Goal: Information Seeking & Learning: Find specific fact

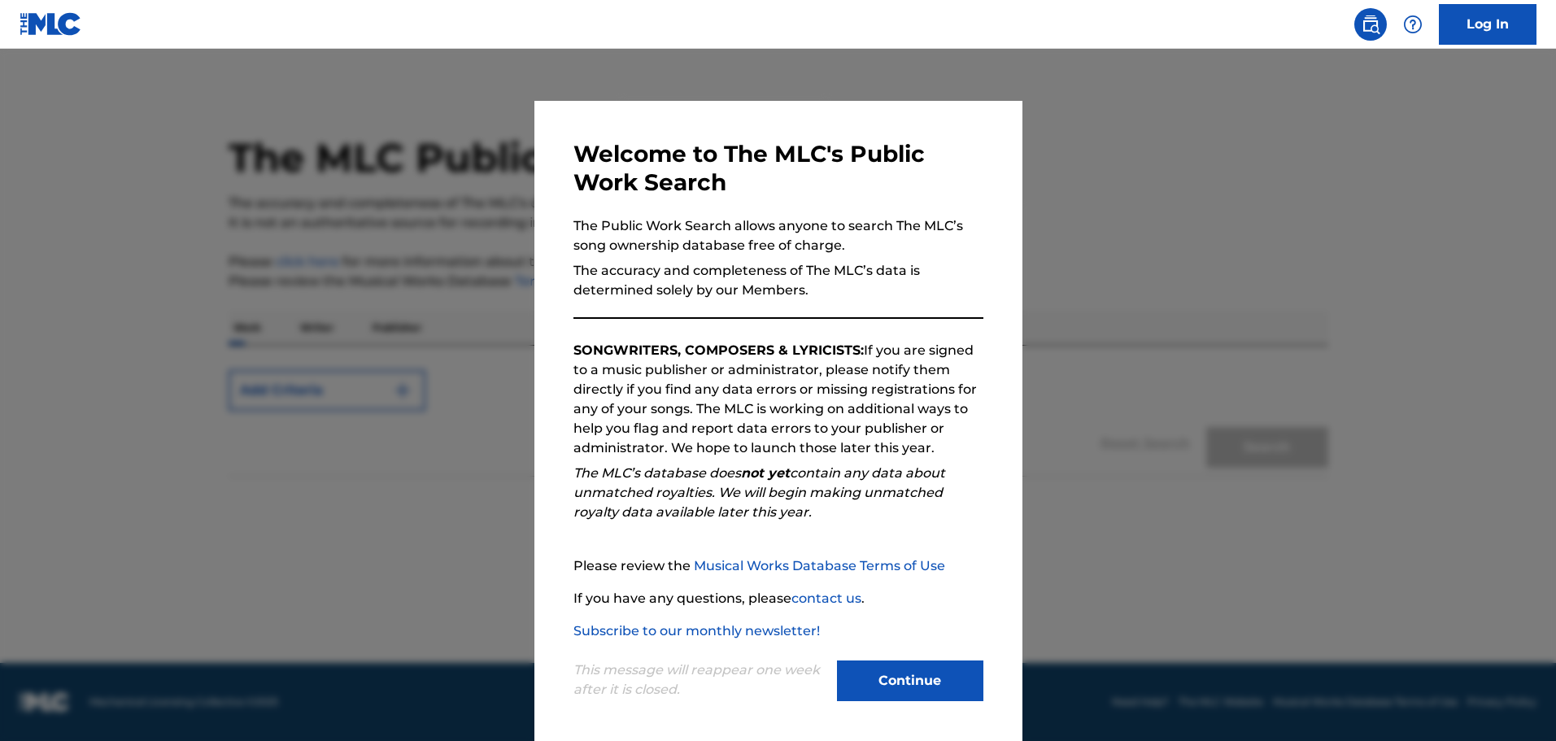
click at [933, 674] on button "Continue" at bounding box center [910, 681] width 146 height 41
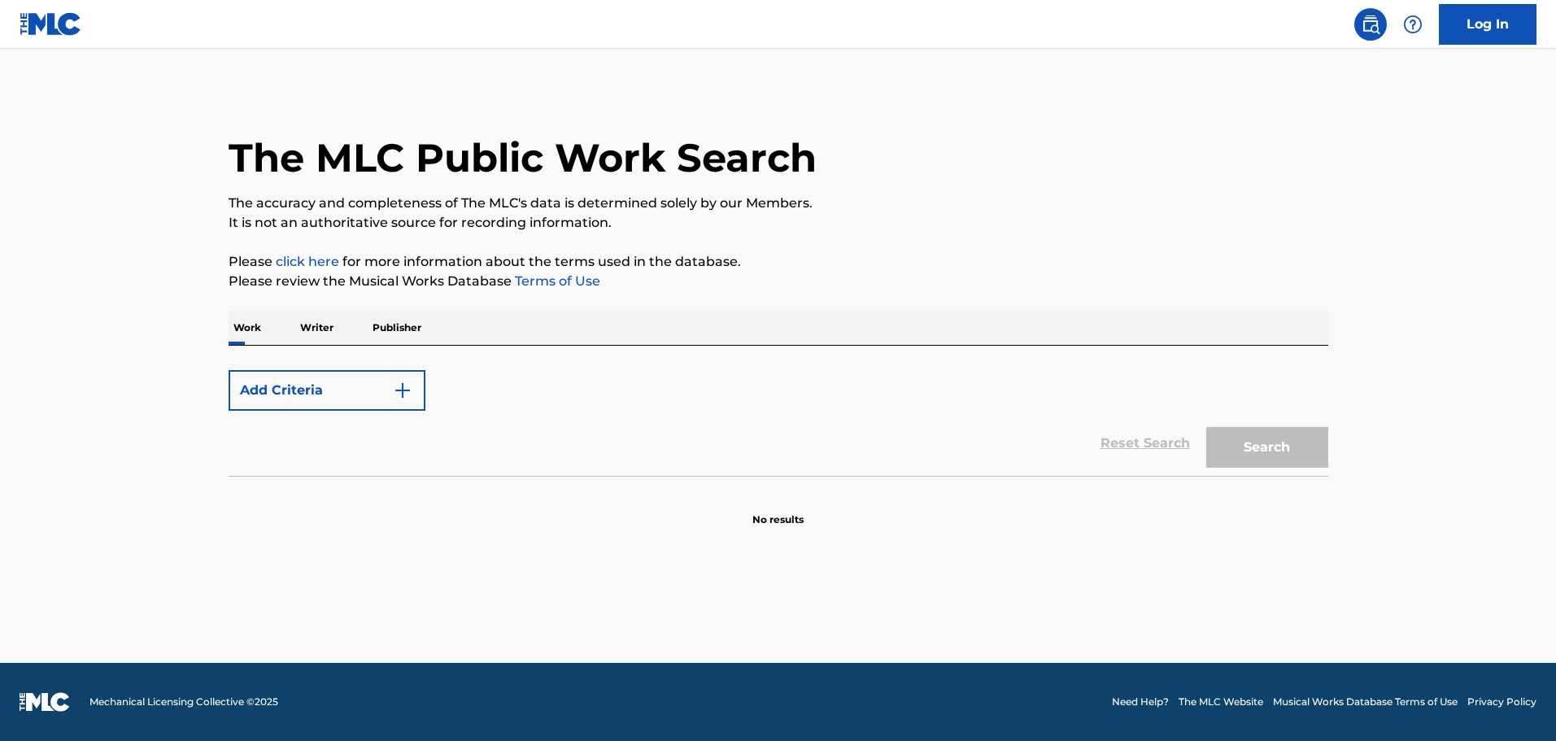
click at [342, 386] on button "Add Criteria" at bounding box center [327, 390] width 197 height 41
click at [351, 399] on button "Add Criteria" at bounding box center [327, 390] width 197 height 41
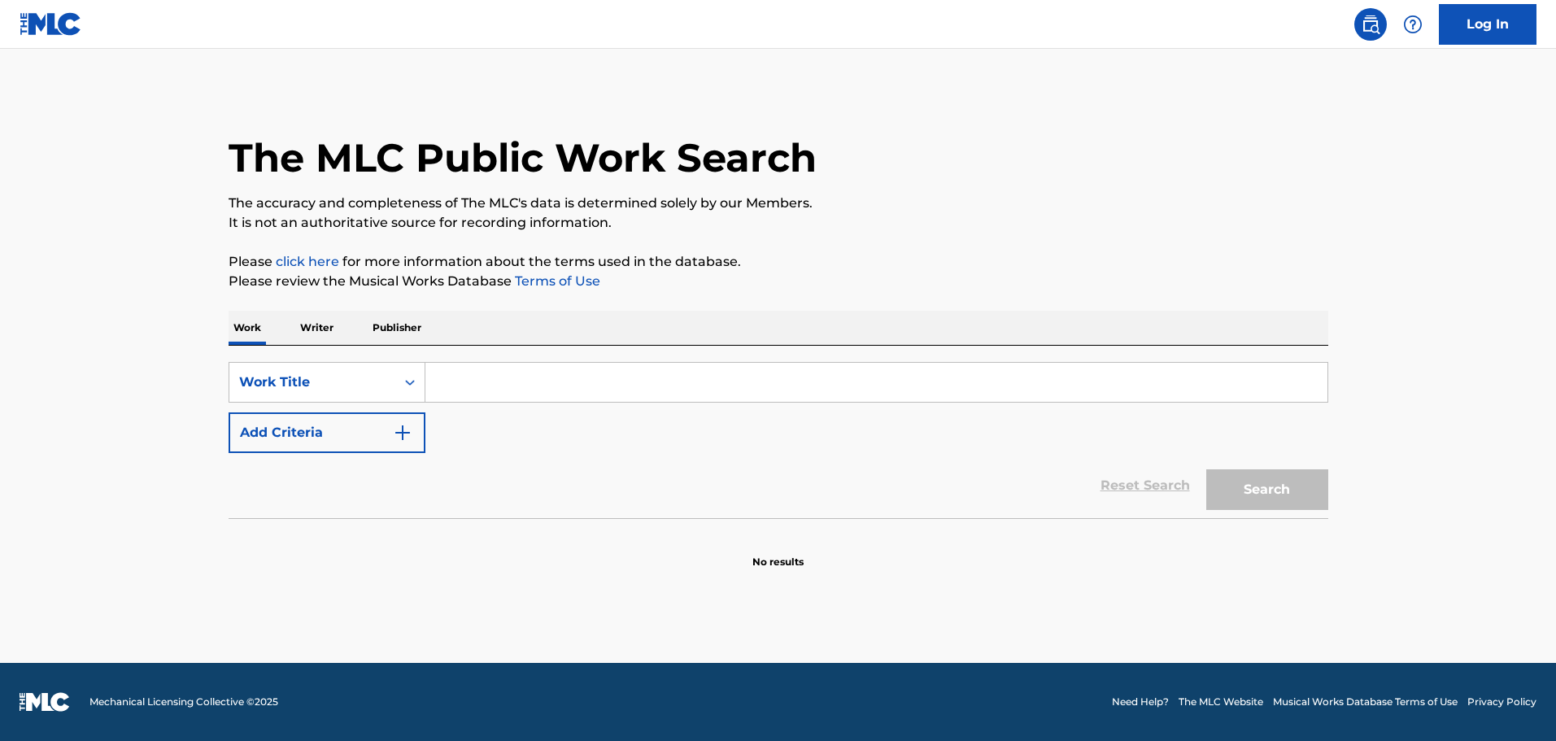
click at [497, 373] on input "Search Form" at bounding box center [876, 382] width 902 height 39
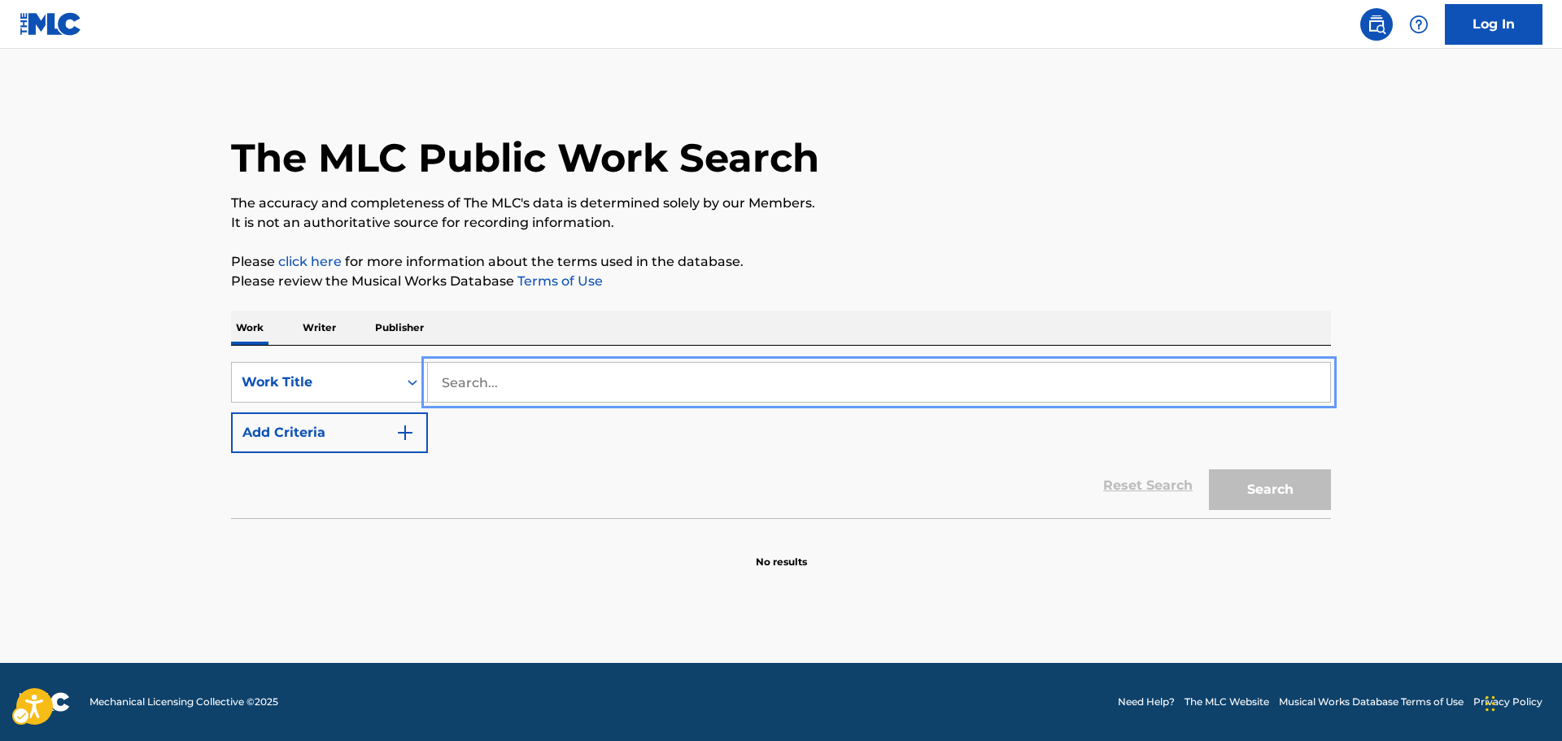
paste input "POPURRI CUMBIAS"
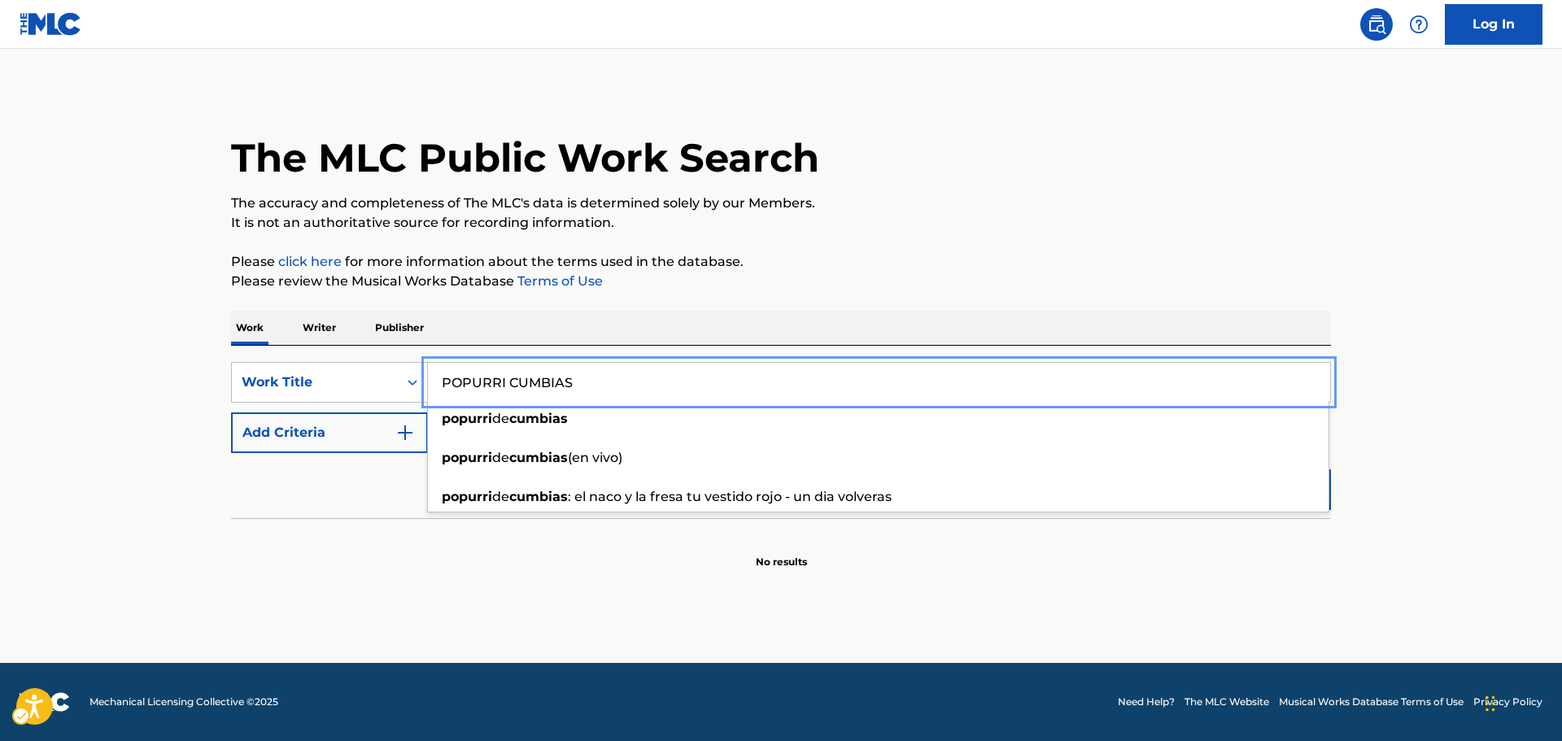
drag, startPoint x: 1487, startPoint y: 468, endPoint x: 1429, endPoint y: 473, distance: 58.0
click at [1486, 469] on main "The MLC Public Work Search The accuracy and completeness of The MLC's data is d…" at bounding box center [781, 356] width 1562 height 614
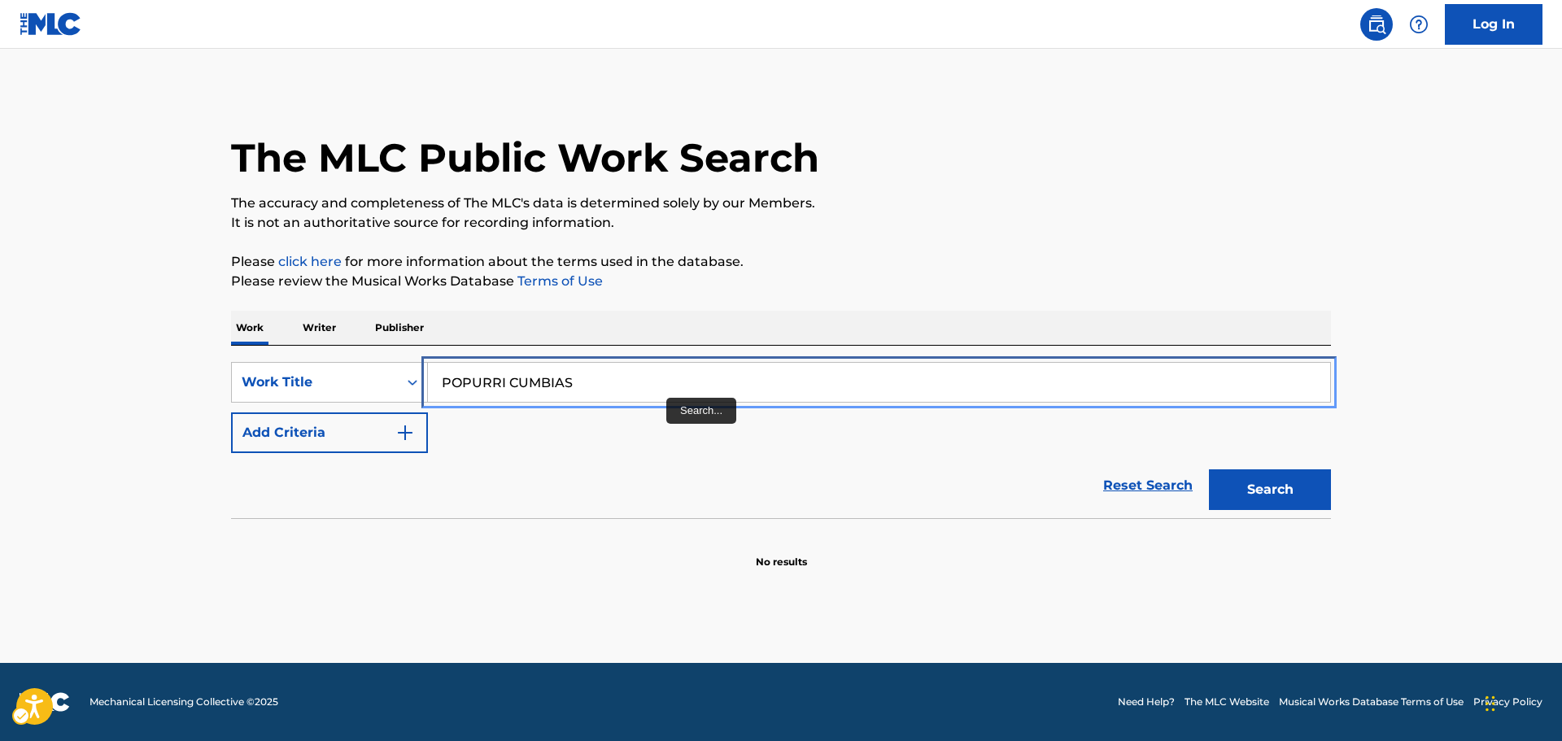
click at [647, 364] on input "POPURRI CUMBIAS" at bounding box center [879, 382] width 902 height 39
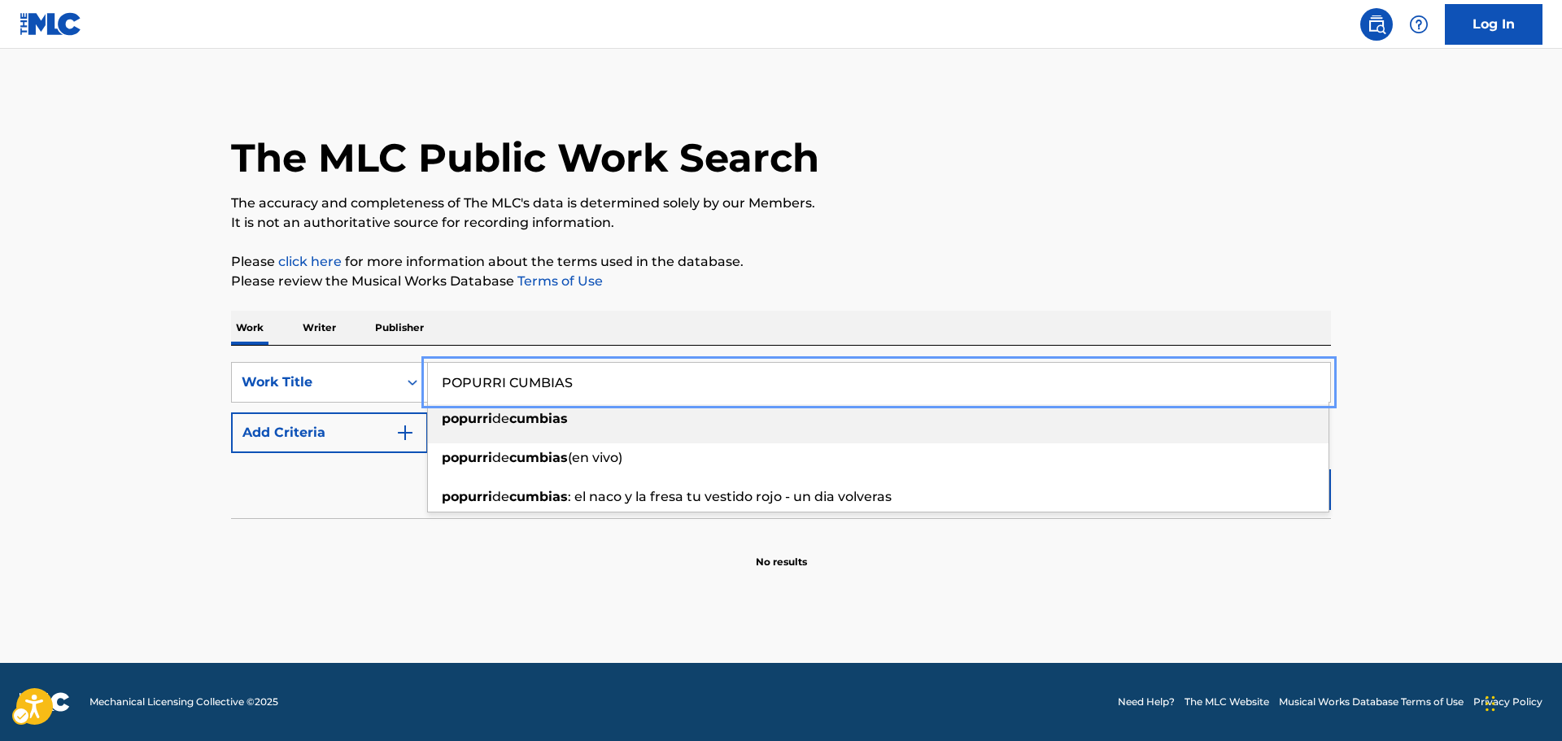
drag, startPoint x: 604, startPoint y: 390, endPoint x: 44, endPoint y: 328, distance: 563.1
click at [44, 328] on main "The MLC Public Work Search The accuracy and completeness of The MLC's data is d…" at bounding box center [781, 356] width 1562 height 614
paste input "REMMY VALENZUELA"
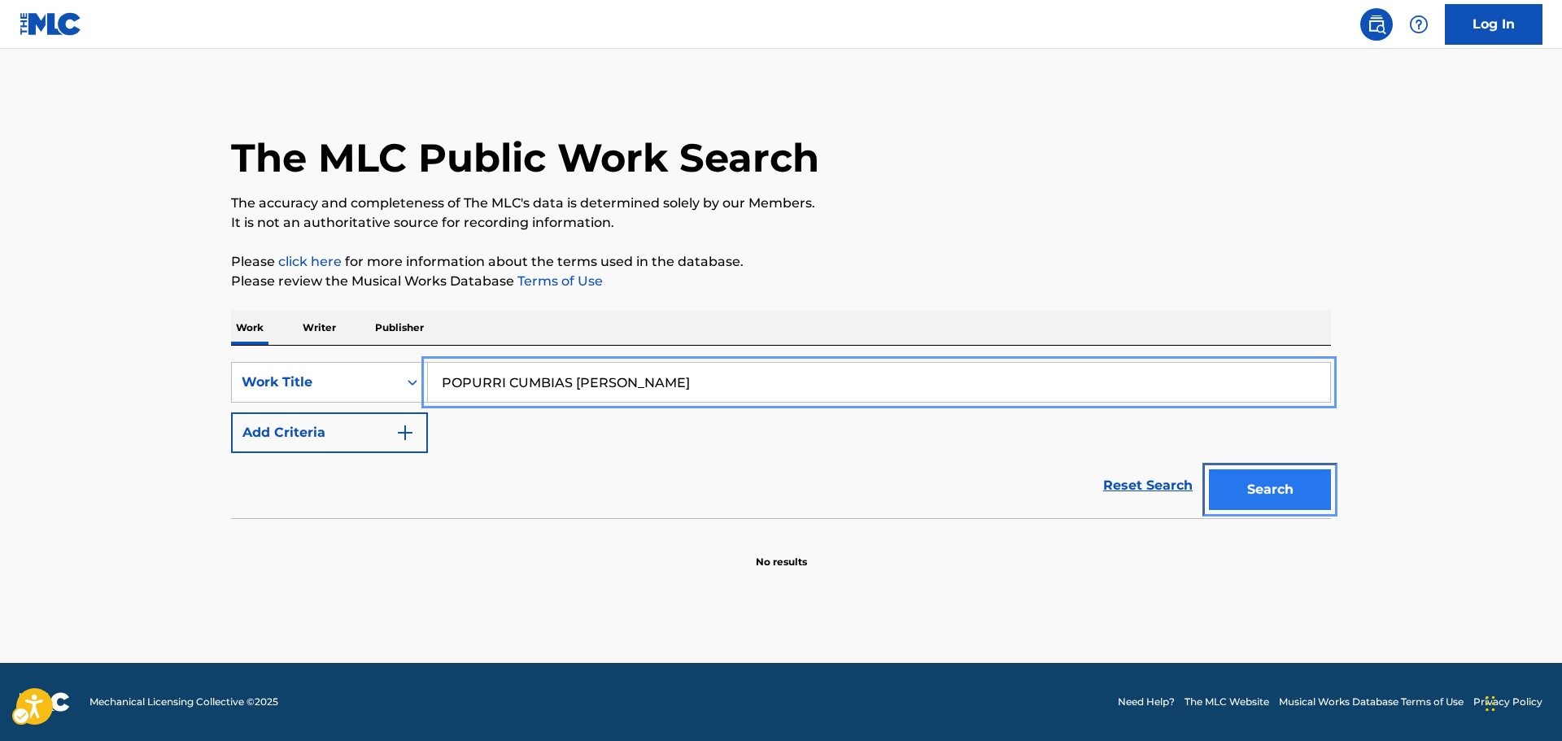
click at [1259, 504] on button "Search" at bounding box center [1270, 489] width 122 height 41
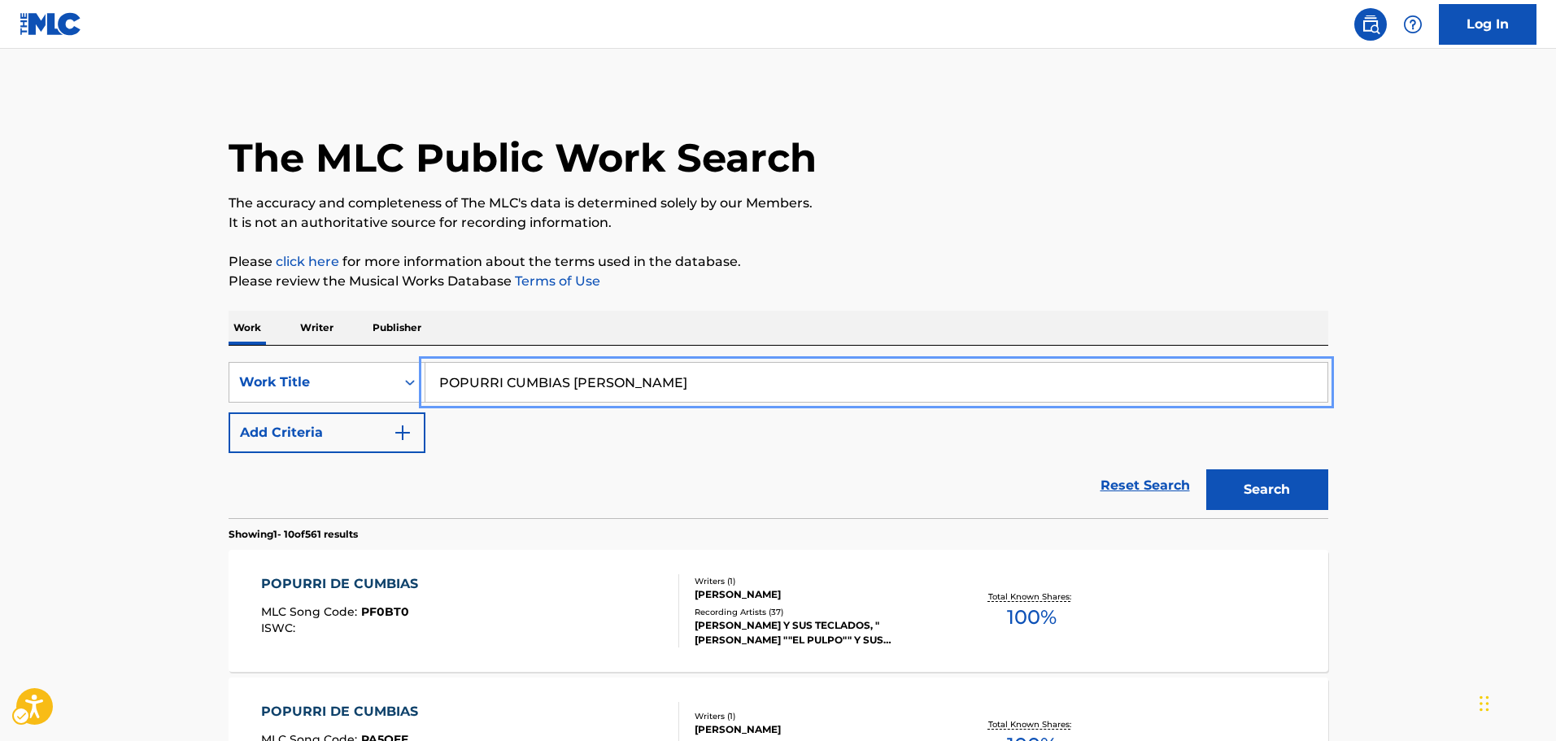
drag, startPoint x: 508, startPoint y: 378, endPoint x: 0, endPoint y: 384, distance: 507.7
type input "CUMBIAS REMMY VALENZUELA"
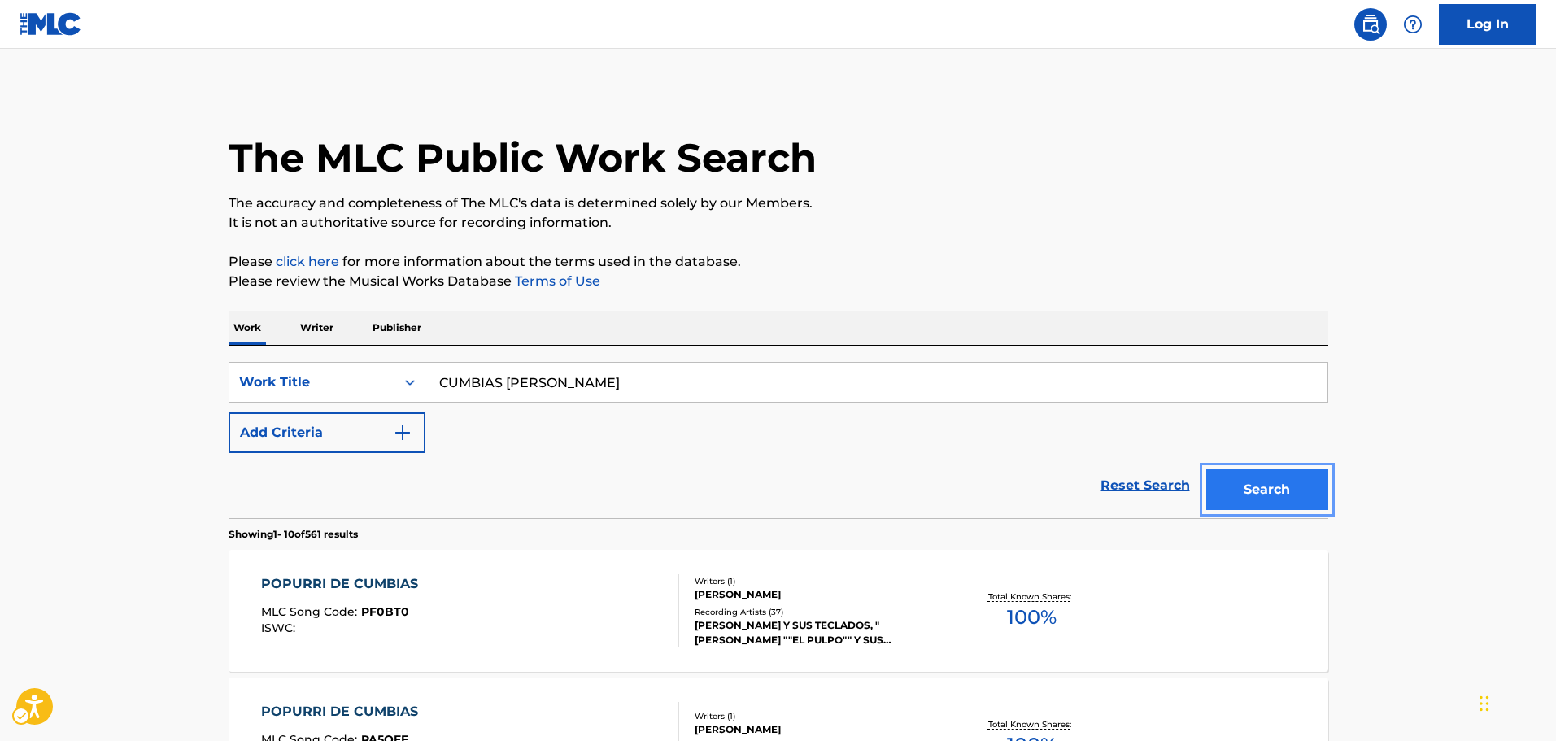
click at [1236, 489] on button "Search" at bounding box center [1267, 489] width 122 height 41
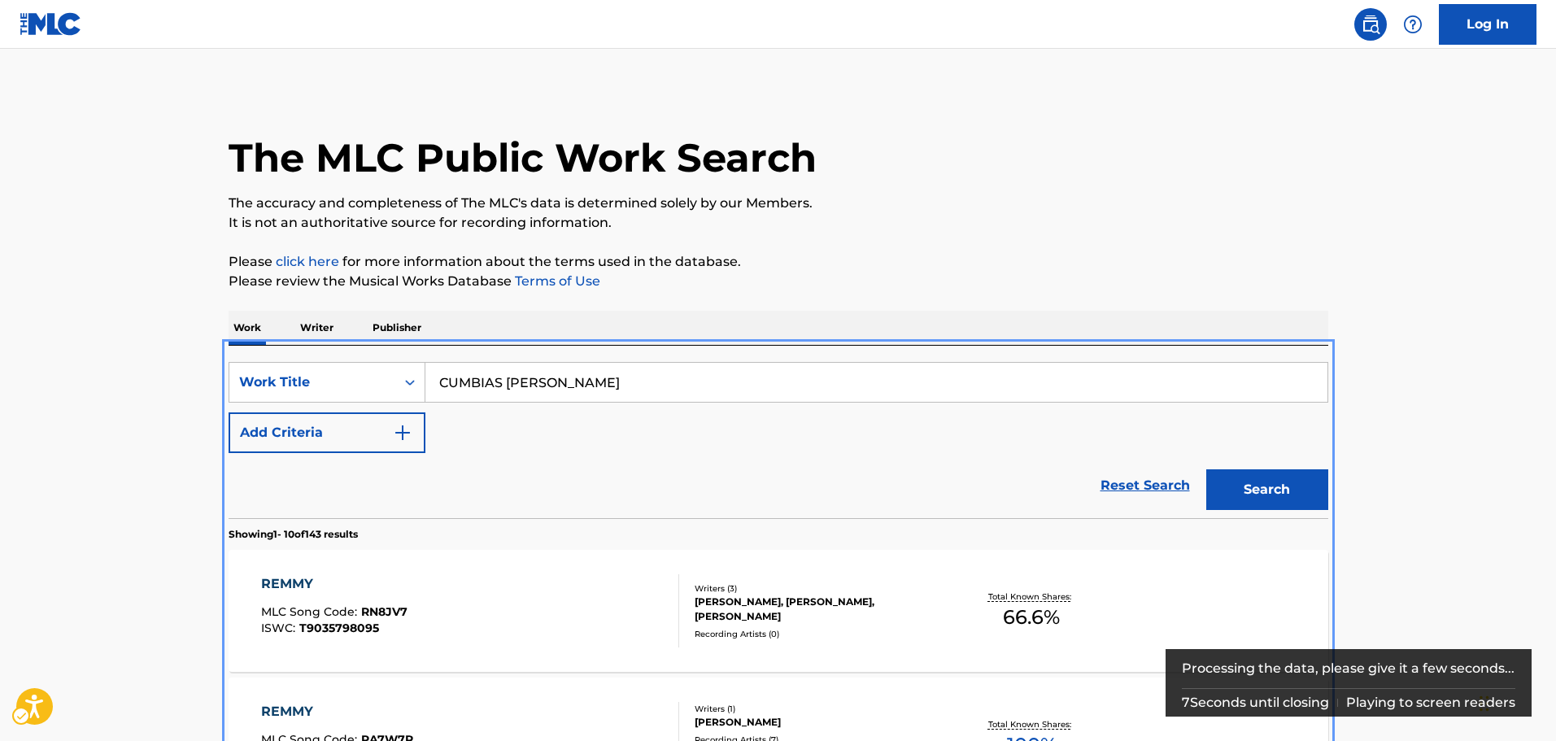
scroll to position [346, 0]
